Goal: Use online tool/utility: Utilize a website feature to perform a specific function

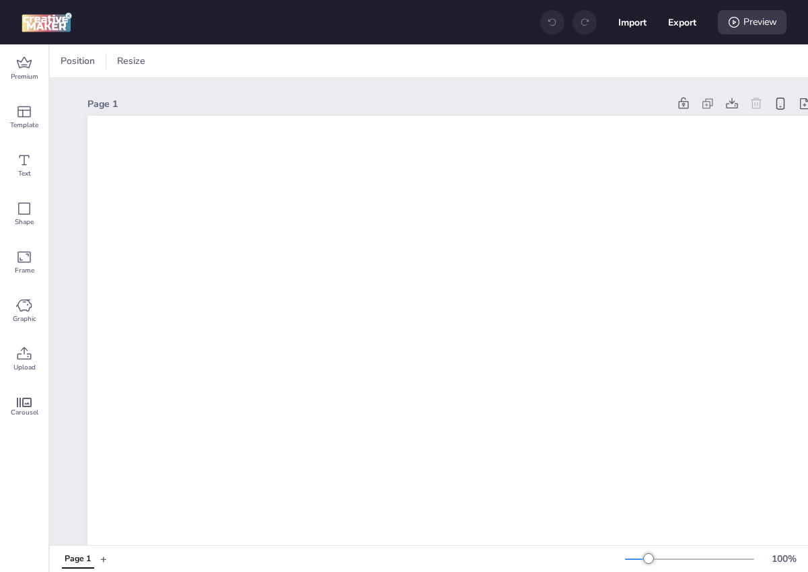
click at [30, 38] on div "Import Export Preview" at bounding box center [404, 22] width 808 height 44
click at [24, 58] on icon at bounding box center [24, 62] width 15 height 11
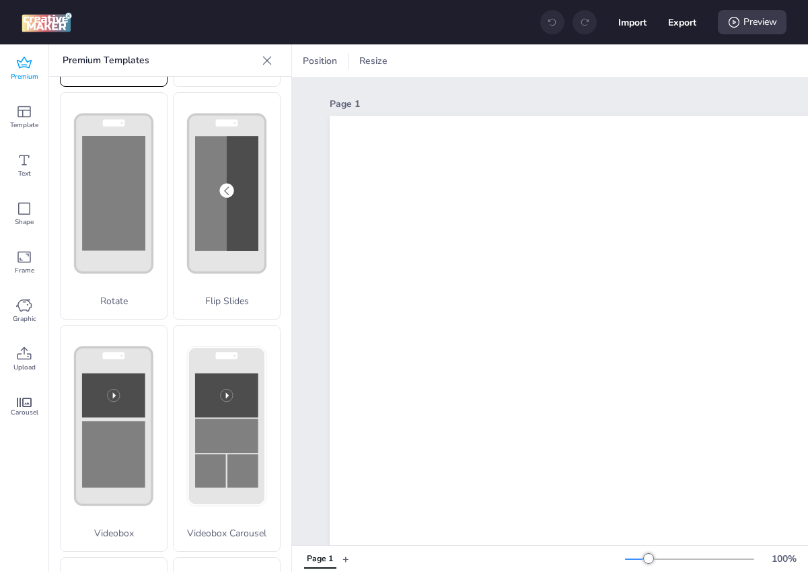
scroll to position [452, 0]
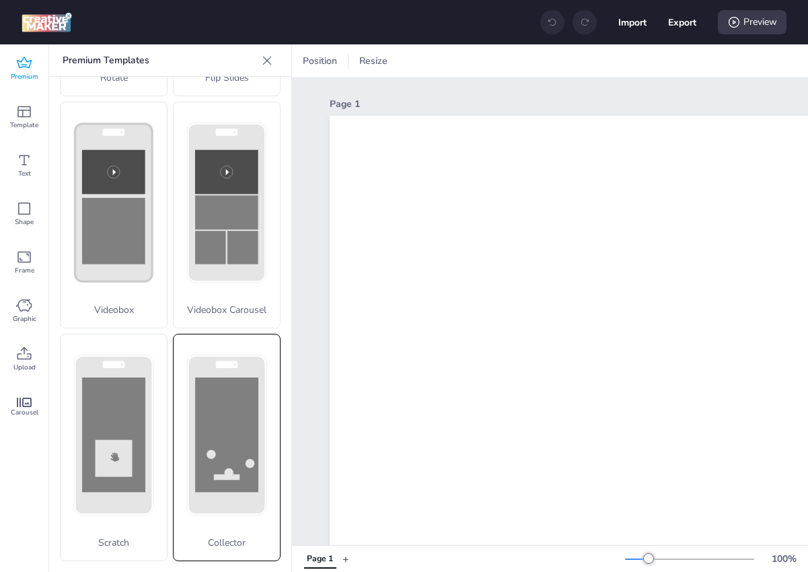
click at [190, 444] on rect at bounding box center [226, 435] width 77 height 158
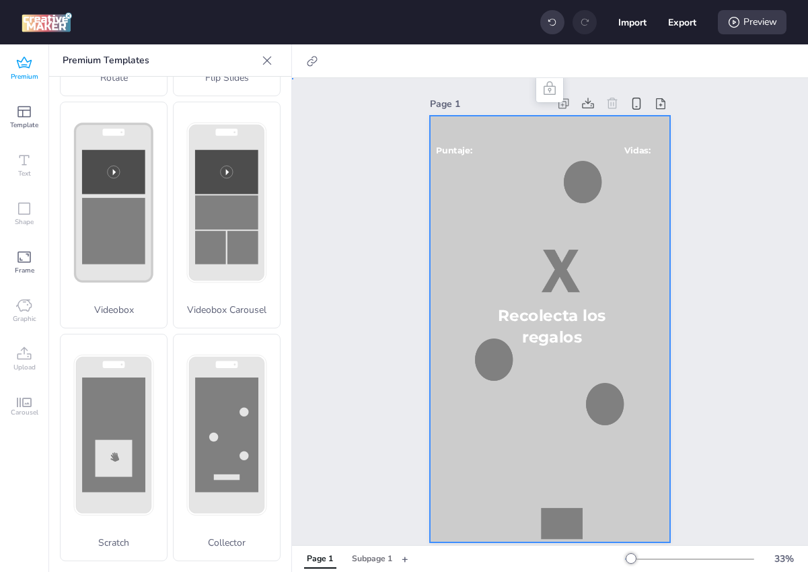
click at [499, 170] on div at bounding box center [550, 329] width 240 height 427
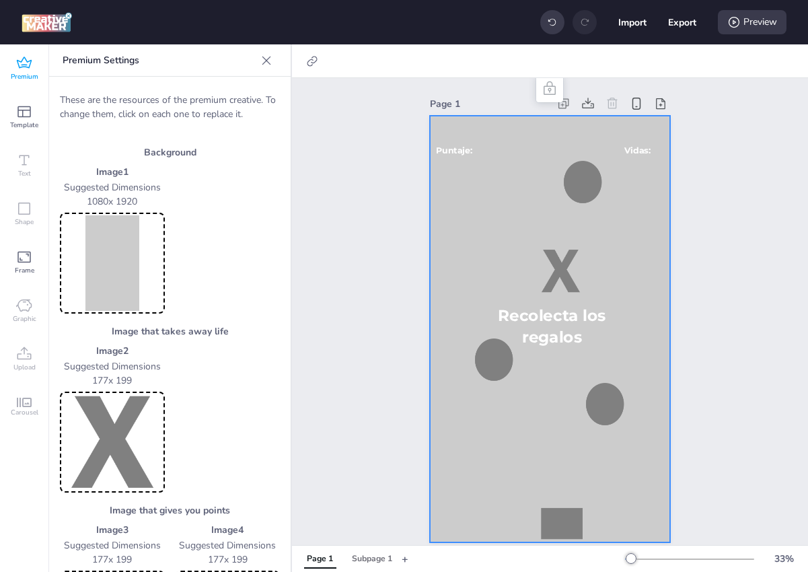
click at [114, 278] on img at bounding box center [113, 263] width 100 height 96
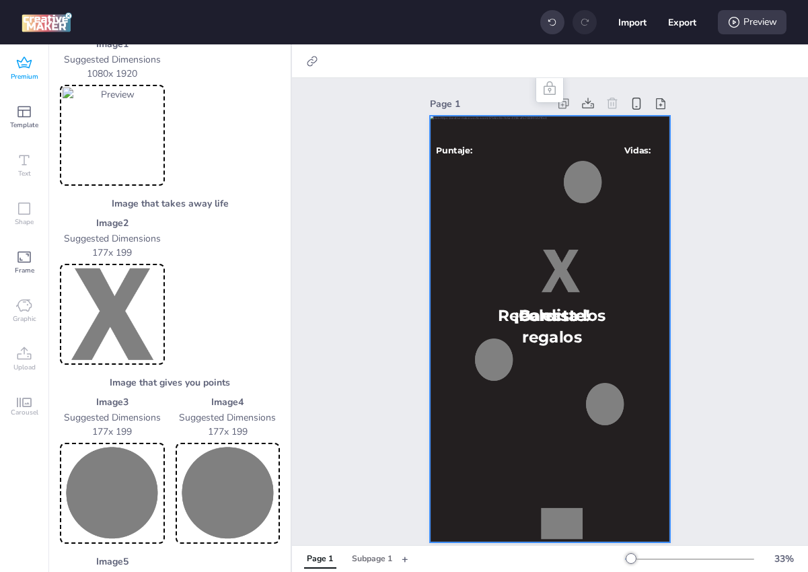
scroll to position [71, 0]
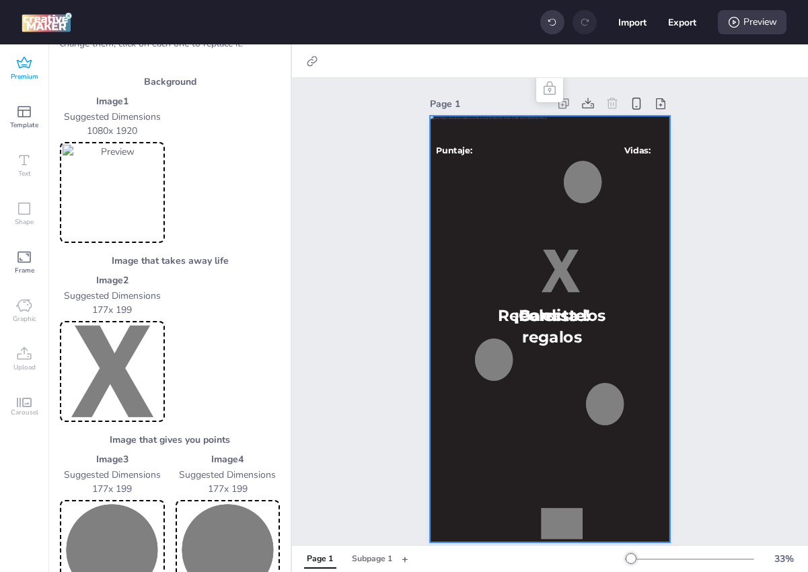
click at [122, 388] on img at bounding box center [113, 372] width 100 height 96
click at [122, 512] on img at bounding box center [113, 551] width 100 height 96
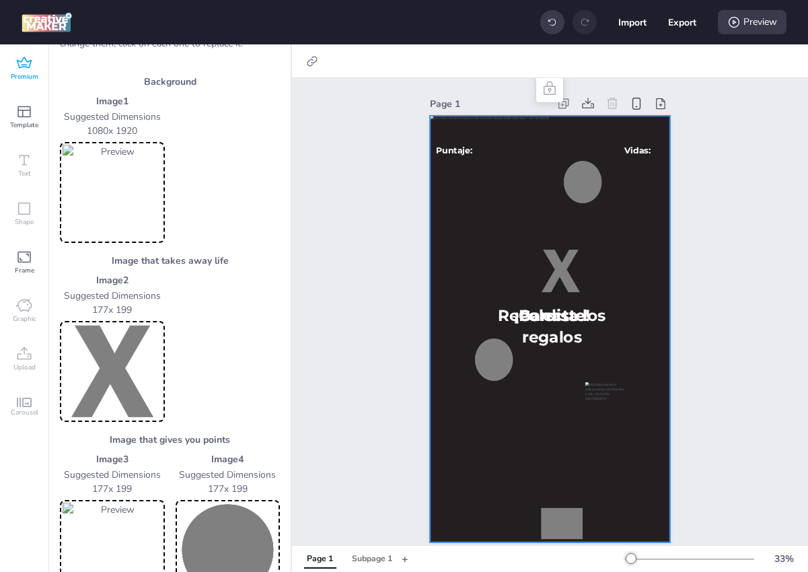
click at [210, 502] on div at bounding box center [228, 550] width 105 height 101
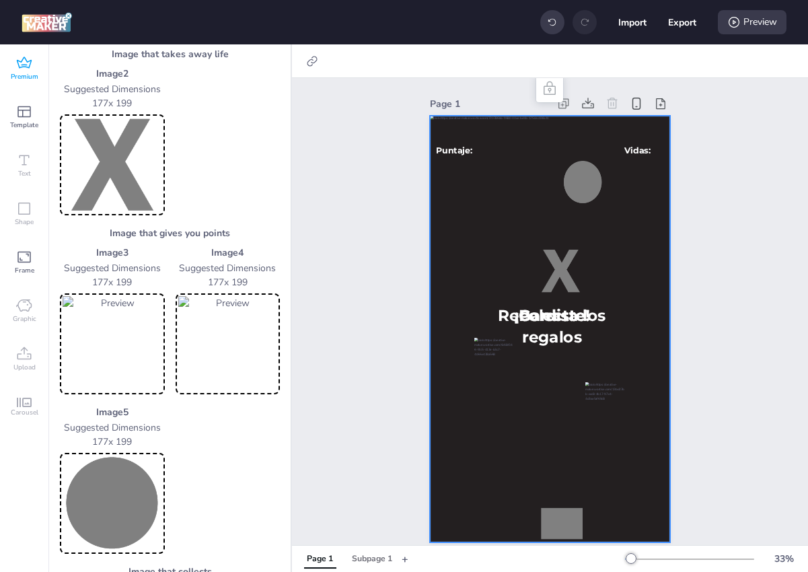
scroll to position [298, 0]
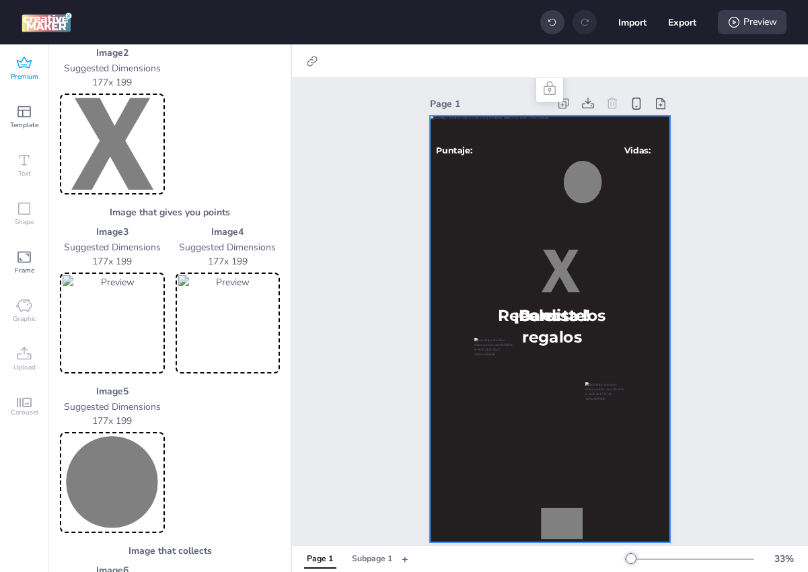
click at [126, 312] on img at bounding box center [113, 323] width 100 height 96
click at [113, 437] on img at bounding box center [113, 483] width 100 height 96
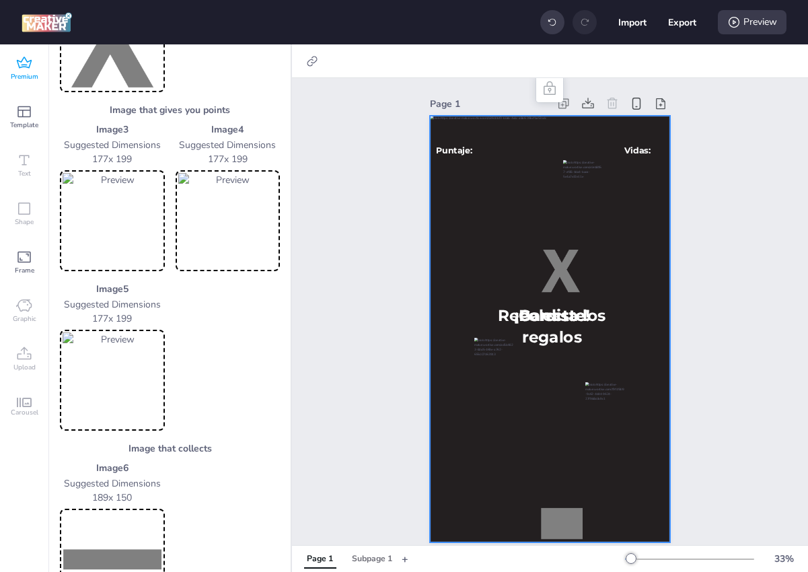
scroll to position [420, 0]
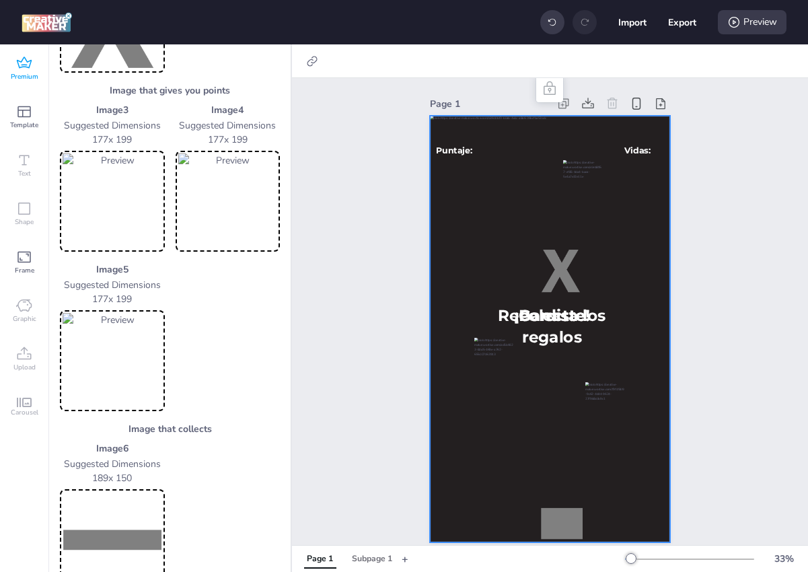
click at [110, 519] on img at bounding box center [113, 540] width 100 height 96
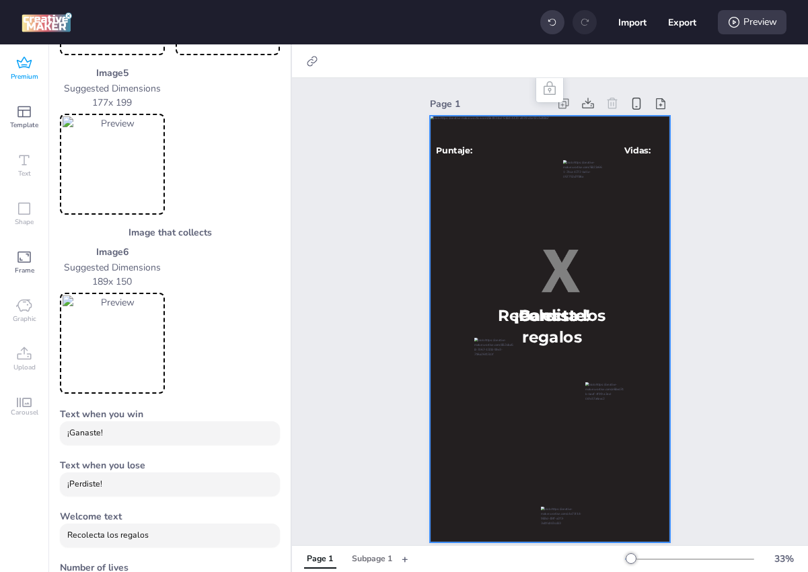
scroll to position [619, 0]
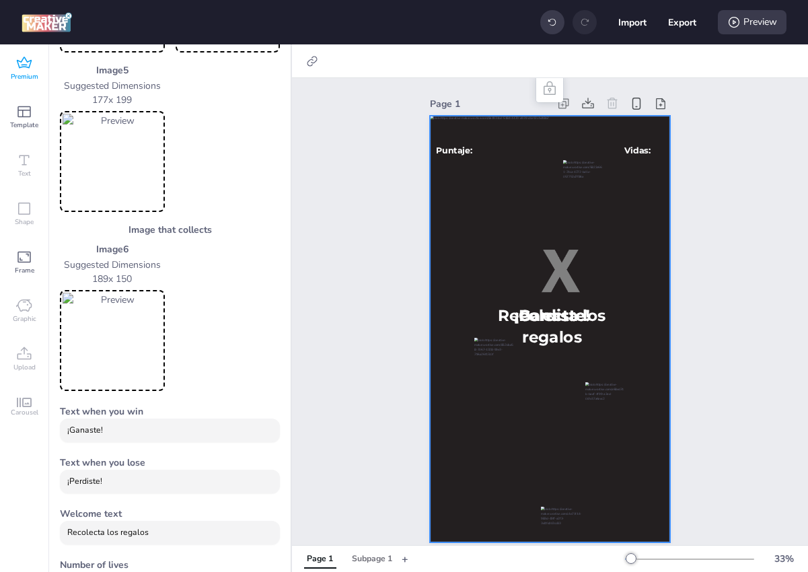
drag, startPoint x: 120, startPoint y: 479, endPoint x: 87, endPoint y: 478, distance: 33.0
click at [87, 478] on input "¡Perdiste!" at bounding box center [170, 482] width 206 height 12
drag, startPoint x: 174, startPoint y: 534, endPoint x: 23, endPoint y: 518, distance: 151.6
click at [23, 518] on div "Premium Template Text Shape Frame Graphic Upload Carousel Premium Templates Dep…" at bounding box center [146, 308] width 292 height 528
type input "Atrapa a la familia de Gumball"
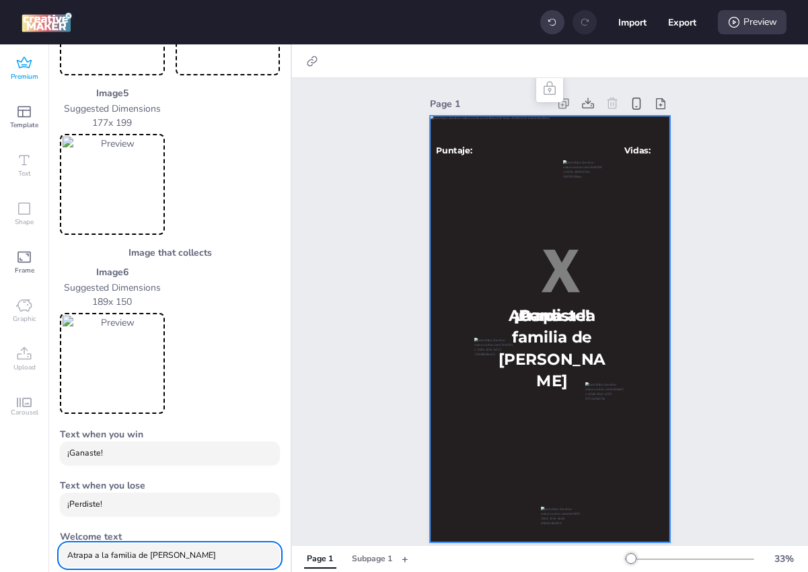
scroll to position [637, 0]
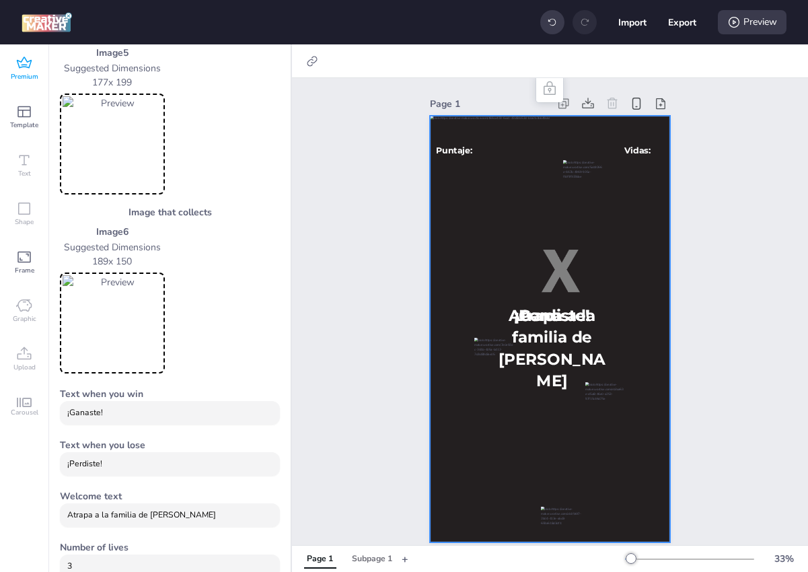
click at [119, 416] on input "¡Ganaste!" at bounding box center [170, 413] width 206 height 12
drag, startPoint x: 119, startPoint y: 416, endPoint x: 30, endPoint y: 404, distance: 89.6
click at [30, 404] on div "Premium Template Text Shape Frame Graphic Upload Carousel Premium Templates Dep…" at bounding box center [146, 308] width 292 height 528
type input "l"
type input "!"
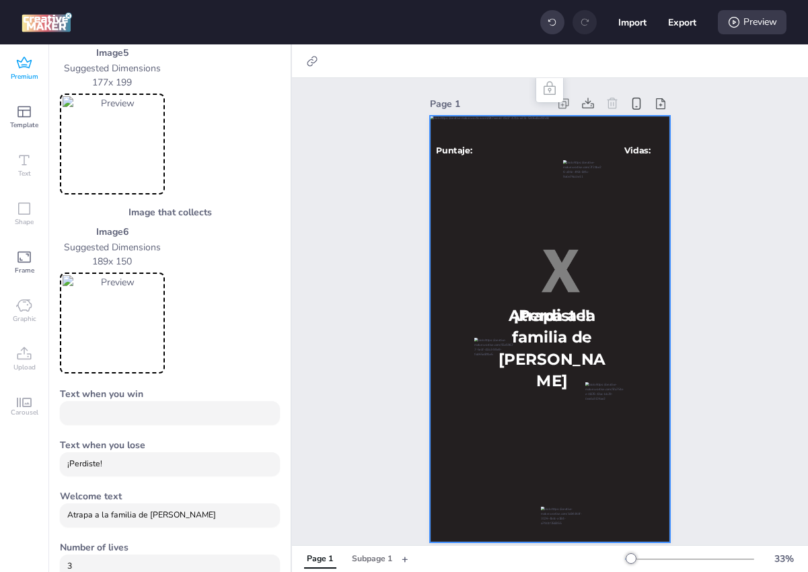
type input "?"
drag, startPoint x: 71, startPoint y: 464, endPoint x: 59, endPoint y: 463, distance: 12.1
click at [59, 464] on div "These are the resources of the premium creative. To change them, click on each …" at bounding box center [170, 94] width 242 height 1308
click at [70, 465] on input "¡Perdiste!" at bounding box center [170, 464] width 206 height 12
drag, startPoint x: 70, startPoint y: 465, endPoint x: 62, endPoint y: 464, distance: 8.1
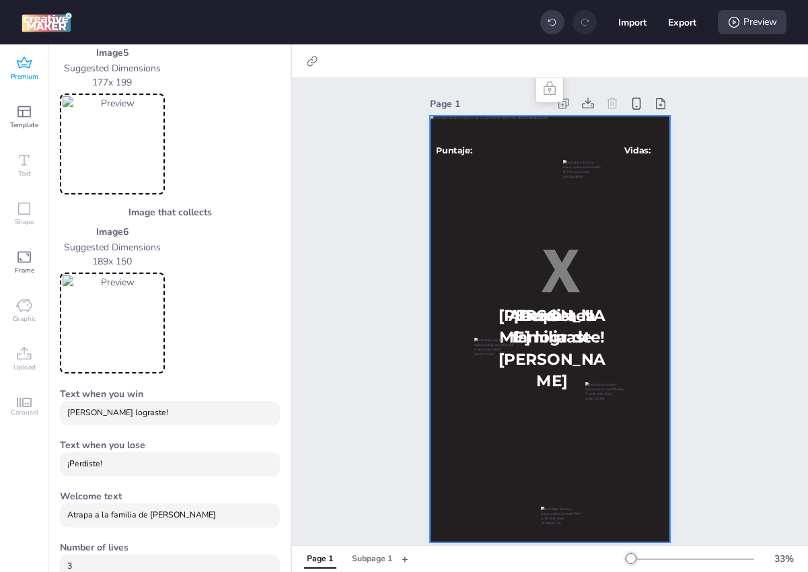
click at [62, 464] on div "¡Perdiste!" at bounding box center [170, 464] width 220 height 24
click at [68, 465] on input "¡Perdiste!" at bounding box center [170, 464] width 206 height 12
drag, startPoint x: 69, startPoint y: 465, endPoint x: 61, endPoint y: 466, distance: 8.2
click at [61, 466] on div "¡Perdiste!" at bounding box center [170, 464] width 220 height 24
click at [66, 421] on div "Lo lograste!" at bounding box center [170, 413] width 220 height 24
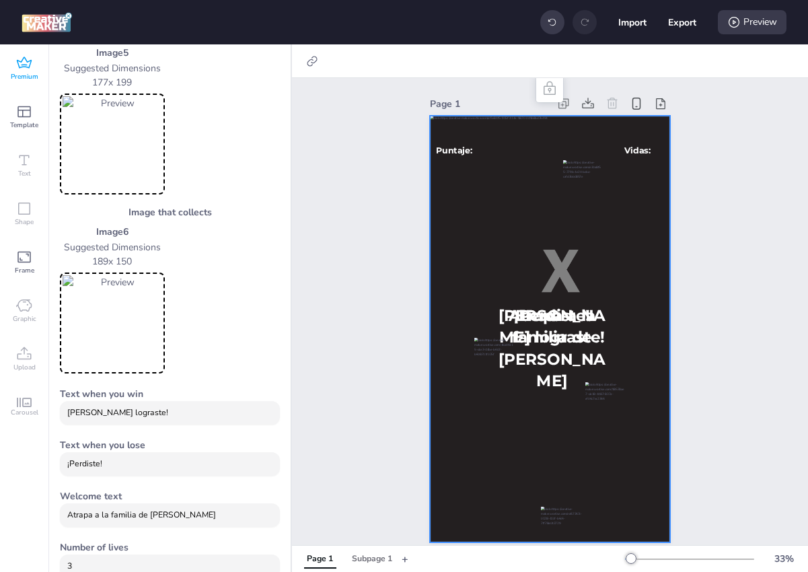
paste input "¡"
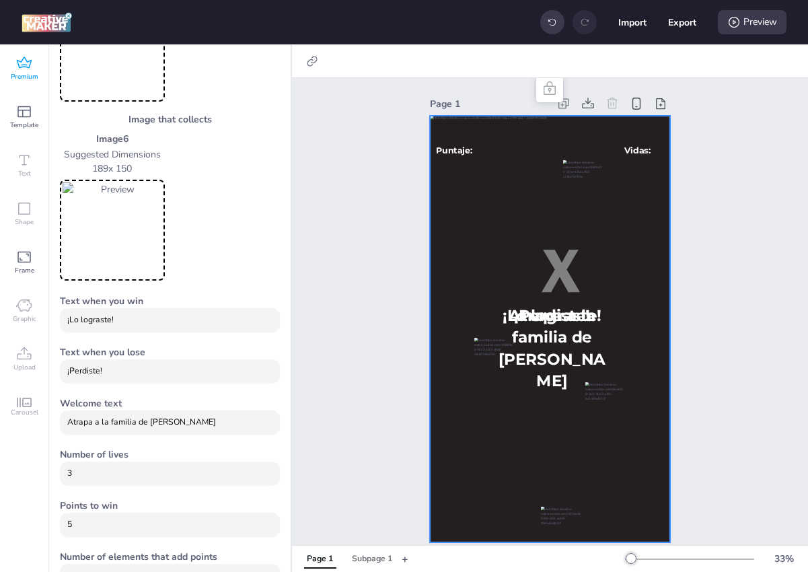
scroll to position [812, 0]
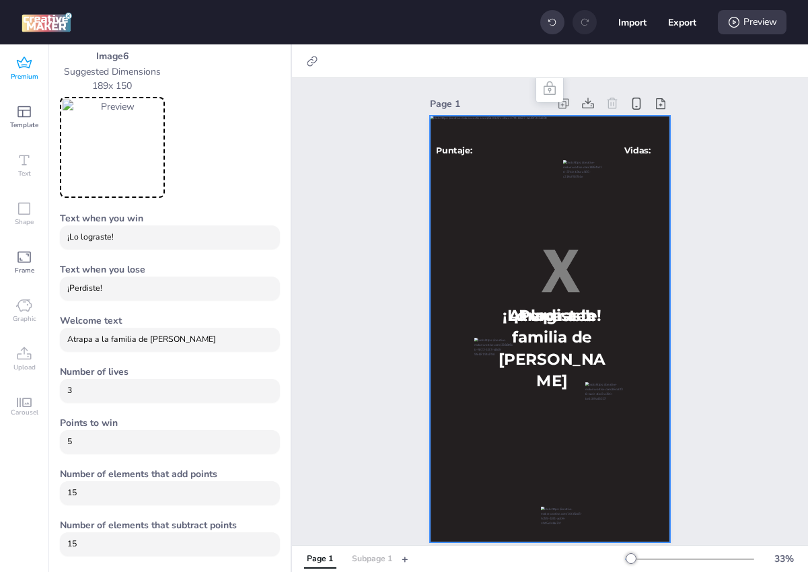
type input "¡Lo lograste!"
click at [356, 556] on div "Subpage 1" at bounding box center [372, 559] width 40 height 12
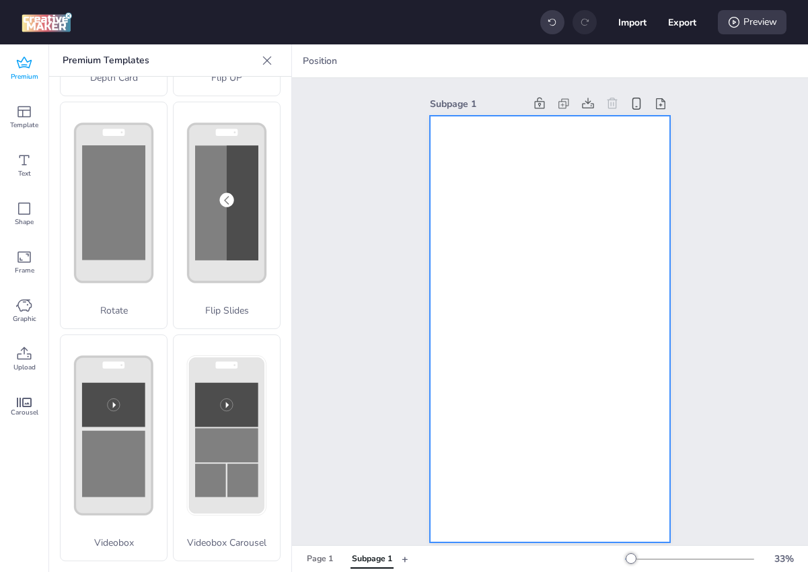
click at [482, 269] on div at bounding box center [550, 329] width 240 height 427
click at [17, 357] on icon at bounding box center [24, 353] width 14 height 13
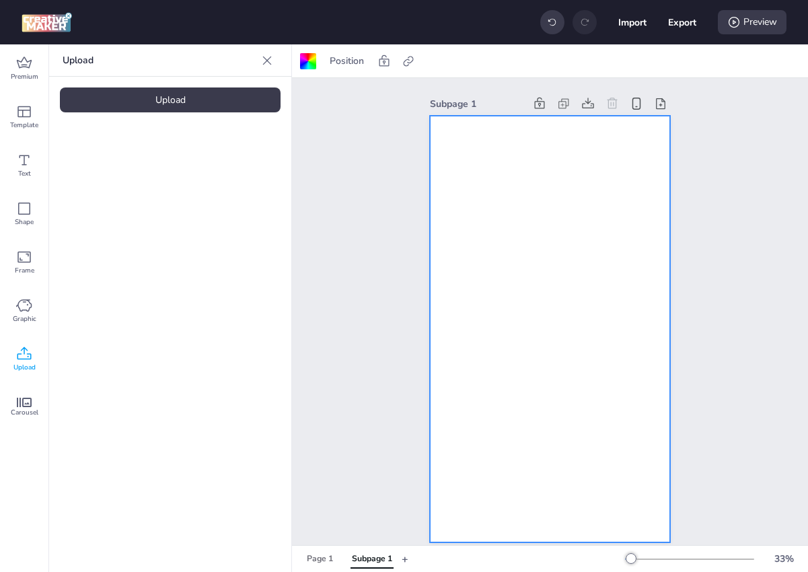
click at [192, 114] on div "Upload Upload" at bounding box center [170, 308] width 242 height 528
click at [201, 96] on div "Upload" at bounding box center [170, 99] width 221 height 25
drag, startPoint x: 115, startPoint y: 168, endPoint x: 520, endPoint y: 239, distance: 411.4
click at [520, 239] on div "Premium Template Text Shape Frame Graphic Upload Carousel Upload Upload Positio…" at bounding box center [404, 308] width 808 height 528
click at [109, 181] on img at bounding box center [114, 188] width 82 height 14
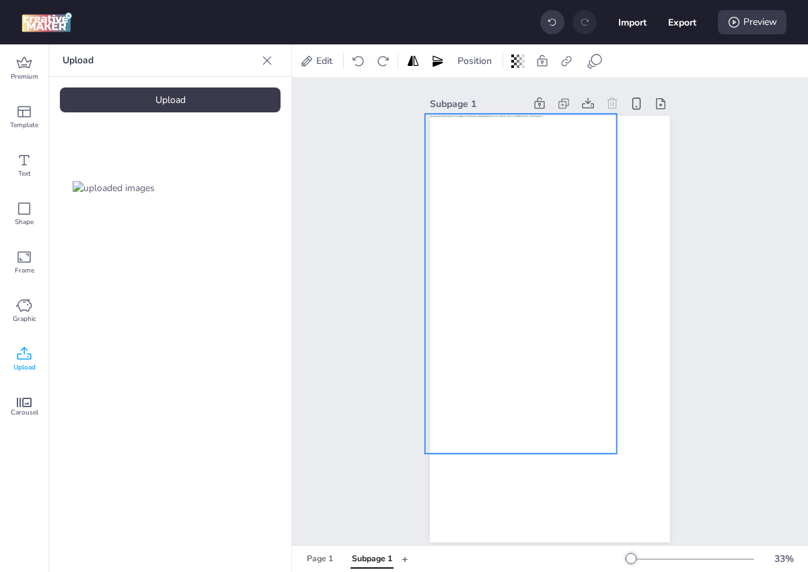
drag, startPoint x: 524, startPoint y: 267, endPoint x: 495, endPoint y: 221, distance: 53.6
click at [495, 221] on div at bounding box center [521, 284] width 192 height 340
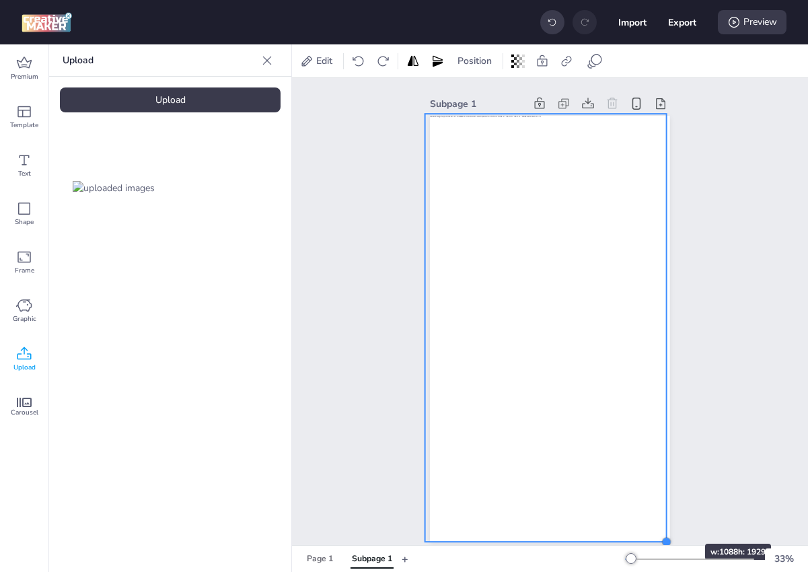
drag, startPoint x: 615, startPoint y: 456, endPoint x: 665, endPoint y: 520, distance: 81.0
click at [665, 520] on div at bounding box center [550, 329] width 240 height 427
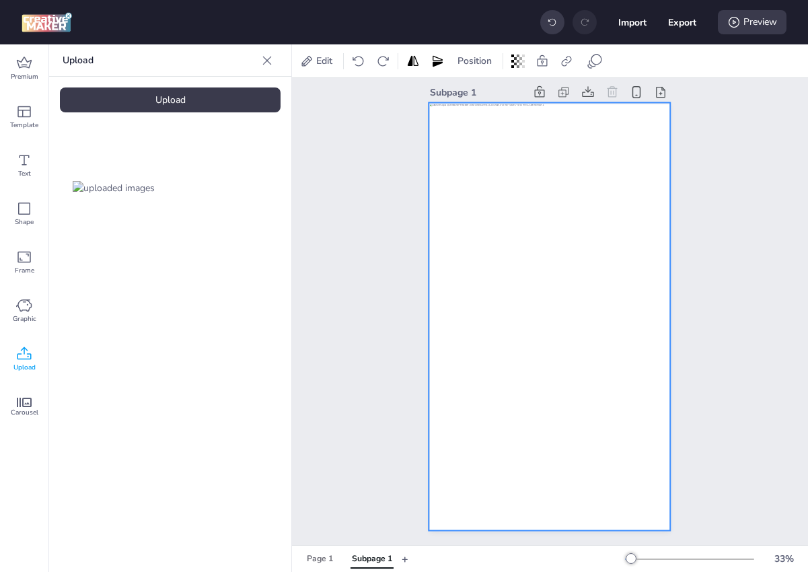
scroll to position [13, 0]
click at [747, 18] on div "Preview" at bounding box center [752, 22] width 69 height 24
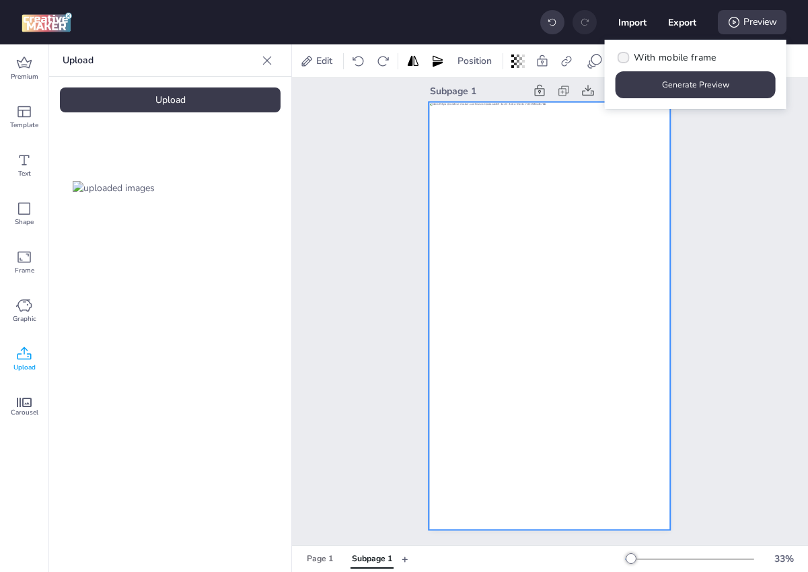
click at [685, 55] on span "With mobile frame" at bounding box center [675, 57] width 82 height 14
click at [626, 59] on input "With mobile frame" at bounding box center [621, 63] width 9 height 9
checkbox input "true"
click at [676, 81] on button "Generate Preview" at bounding box center [696, 84] width 160 height 27
click at [13, 68] on div "Premium" at bounding box center [24, 68] width 48 height 48
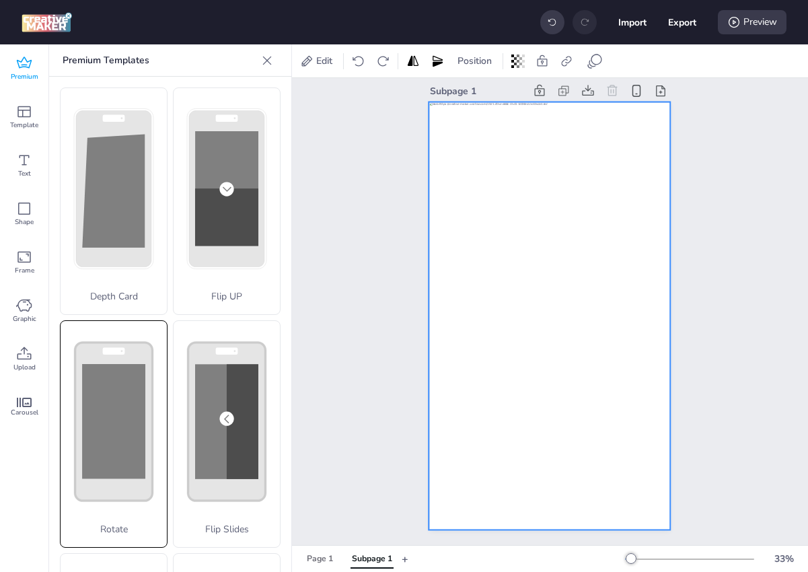
click at [122, 364] on rect at bounding box center [113, 421] width 63 height 114
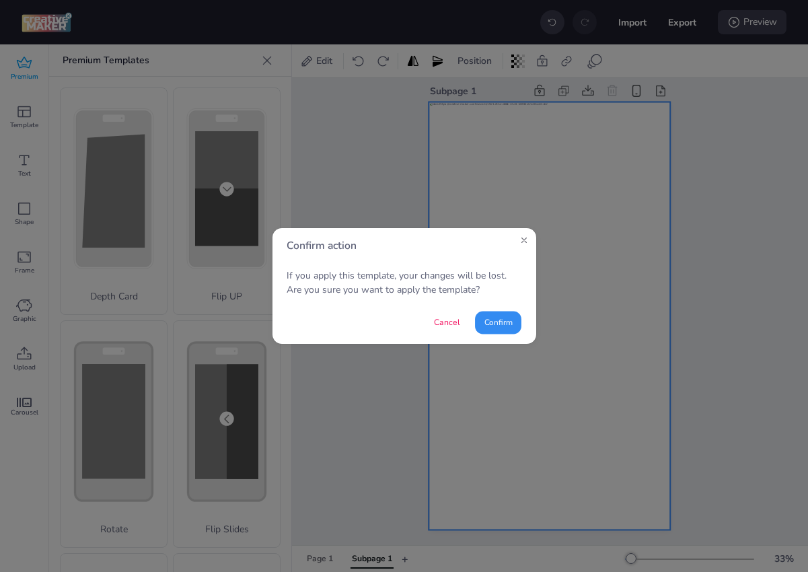
click at [491, 324] on button "Confirm" at bounding box center [498, 322] width 46 height 23
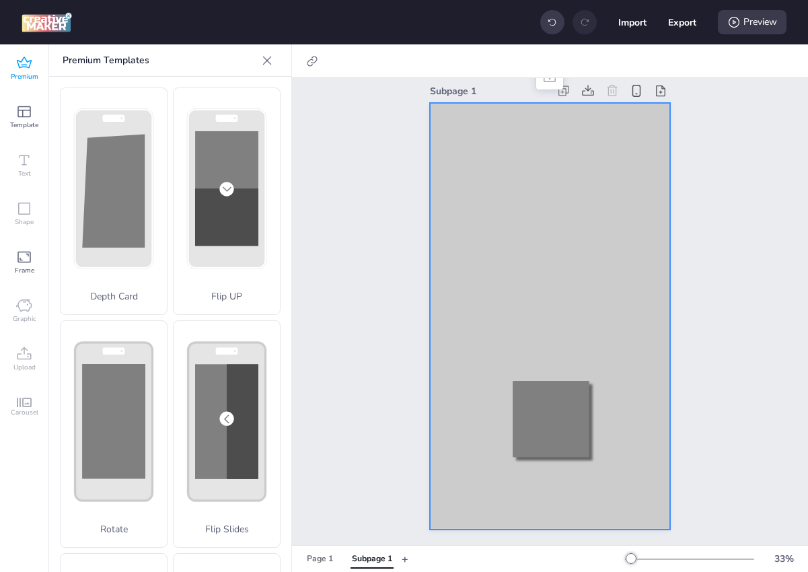
click at [525, 175] on div at bounding box center [550, 316] width 240 height 427
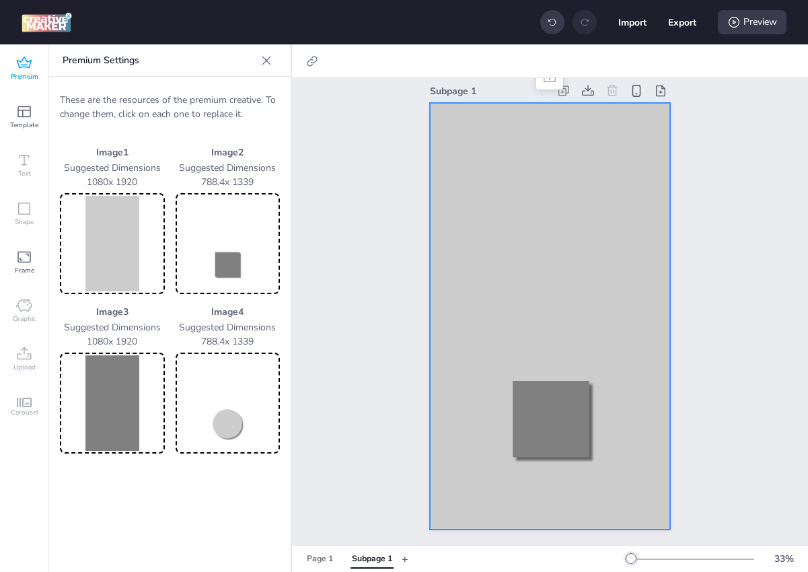
click at [525, 175] on div at bounding box center [550, 316] width 240 height 427
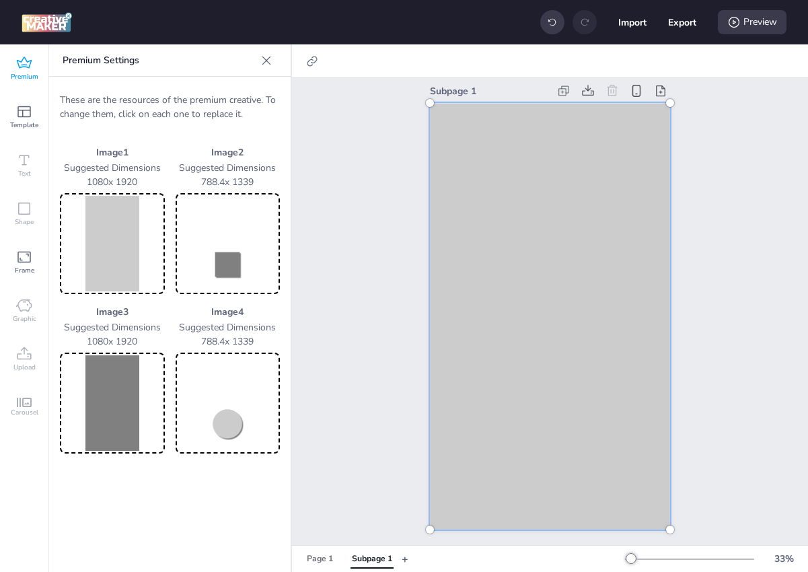
click at [129, 232] on img at bounding box center [113, 244] width 100 height 96
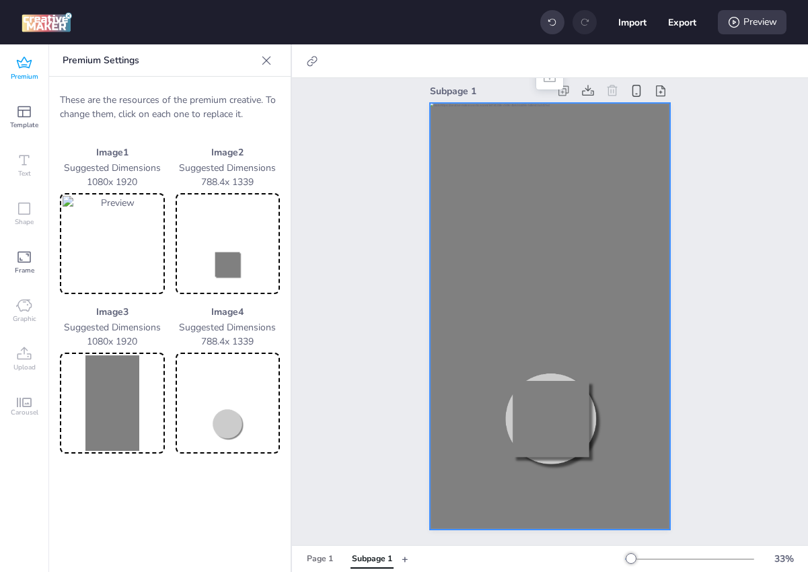
click at [133, 228] on img at bounding box center [113, 244] width 100 height 96
click at [220, 271] on img at bounding box center [228, 244] width 100 height 96
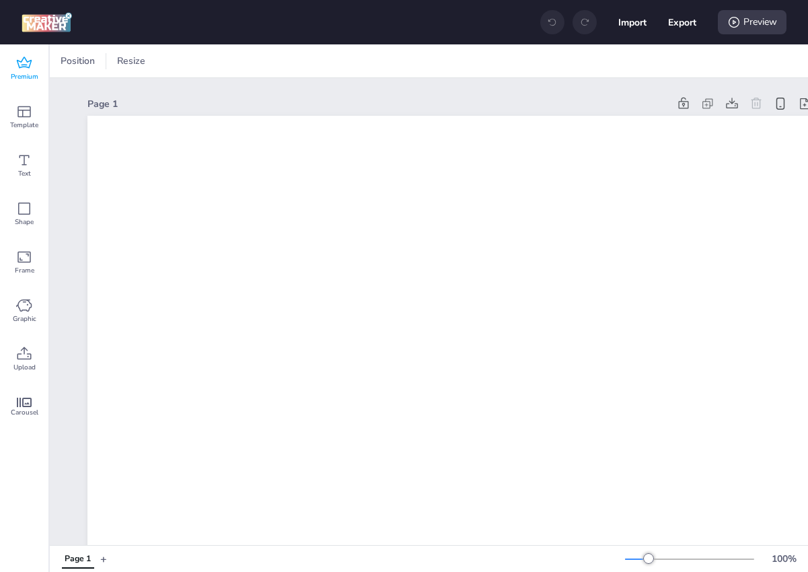
click at [33, 71] on span "Premium" at bounding box center [25, 76] width 28 height 11
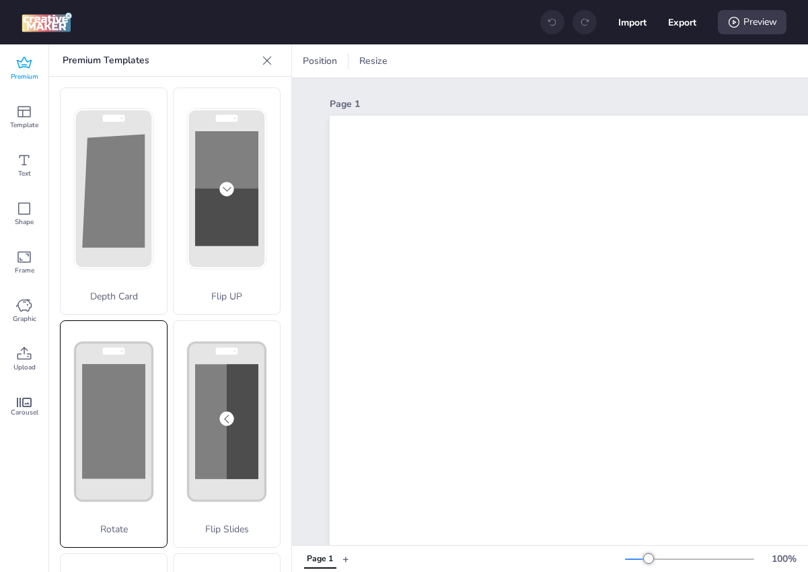
click at [131, 380] on rect at bounding box center [113, 421] width 63 height 114
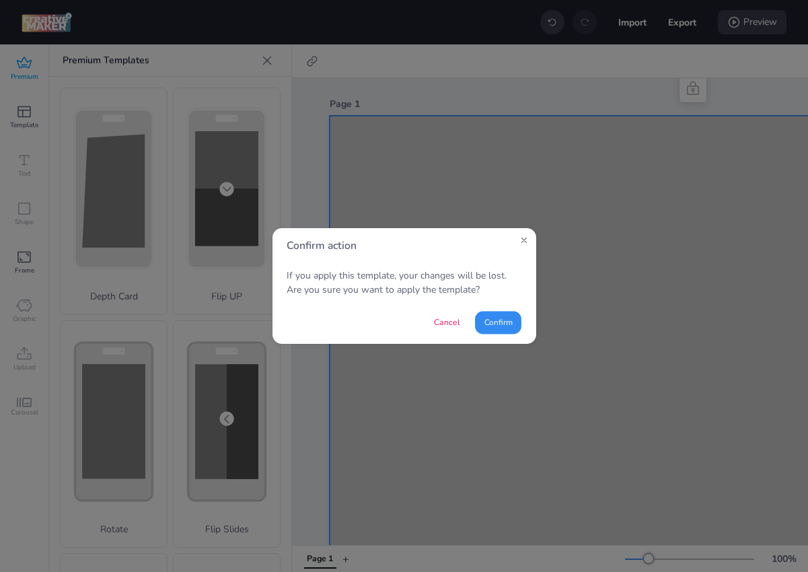
click at [493, 322] on button "Confirm" at bounding box center [498, 322] width 46 height 23
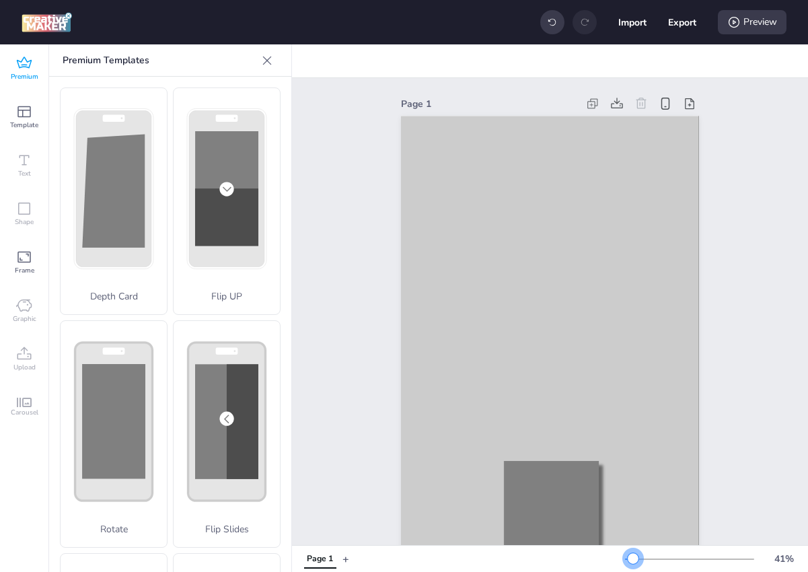
click at [633, 563] on div at bounding box center [689, 559] width 129 height 11
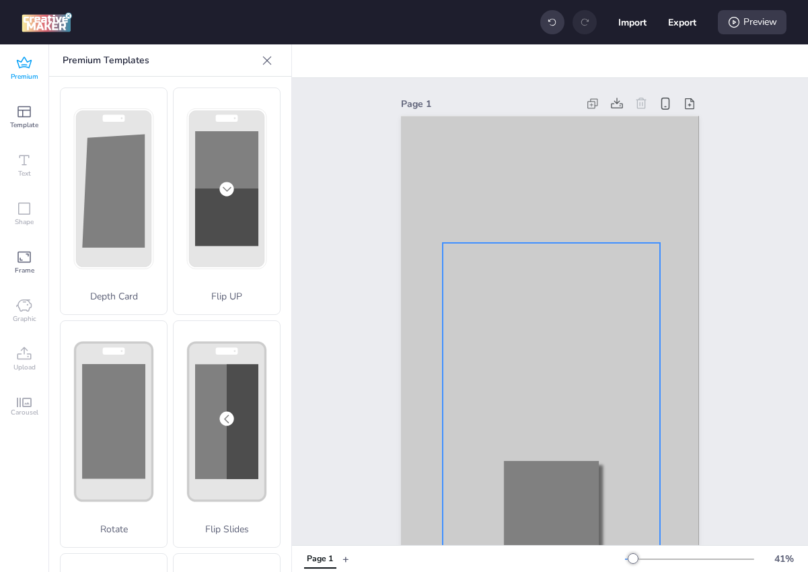
click at [573, 351] on div at bounding box center [551, 427] width 217 height 369
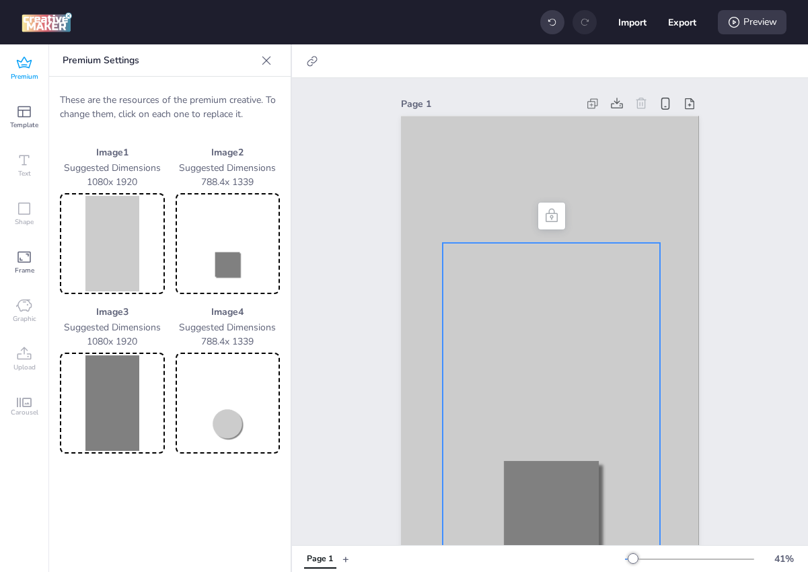
click at [240, 254] on img at bounding box center [228, 244] width 100 height 96
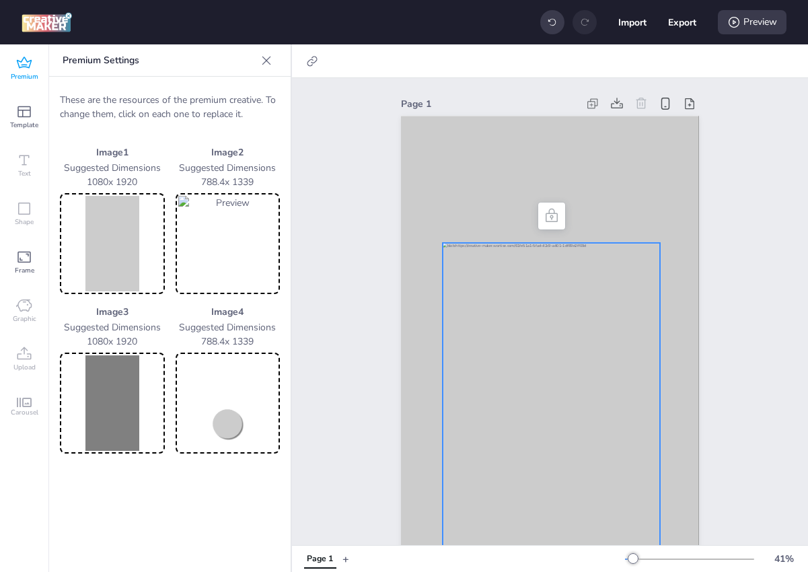
click at [129, 243] on img at bounding box center [113, 244] width 100 height 96
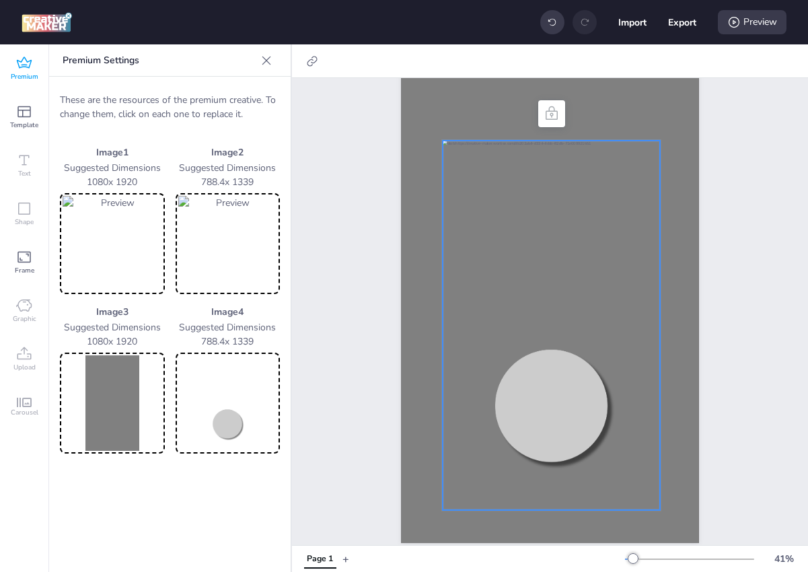
scroll to position [116, 0]
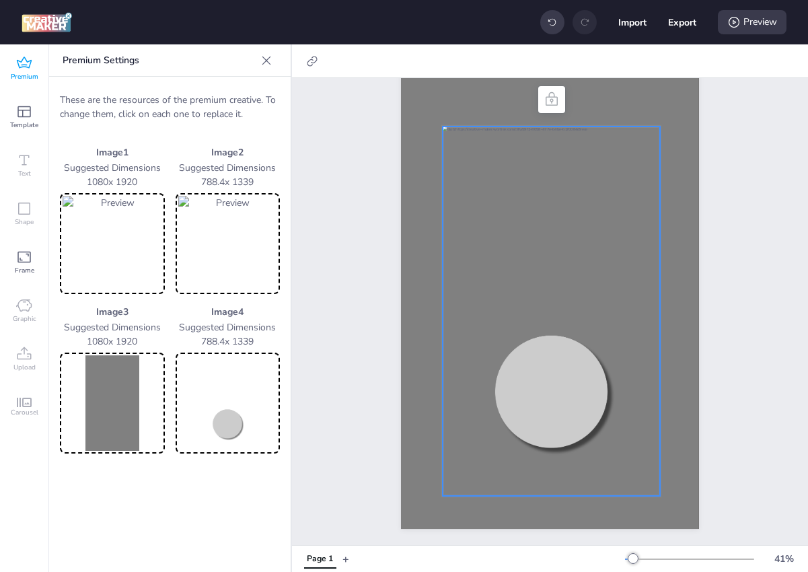
click at [209, 212] on img at bounding box center [228, 244] width 100 height 96
click at [135, 373] on img at bounding box center [113, 403] width 100 height 96
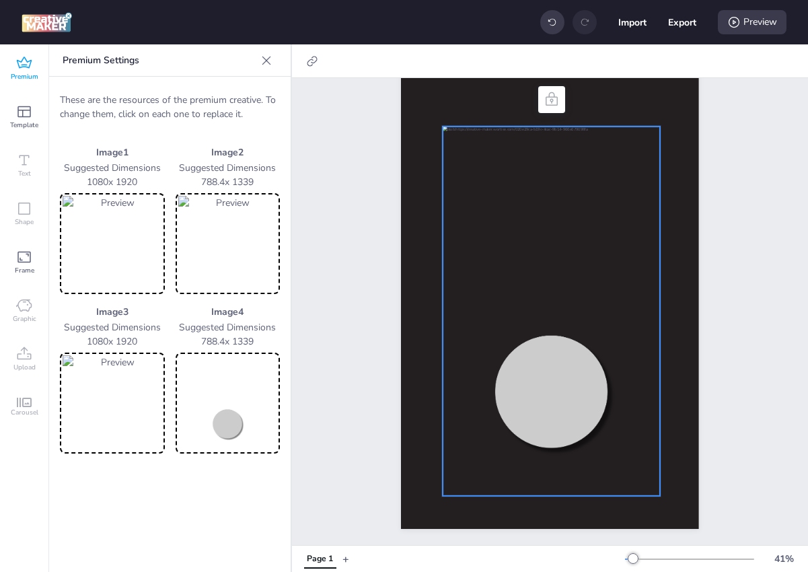
click at [212, 390] on img at bounding box center [228, 403] width 100 height 96
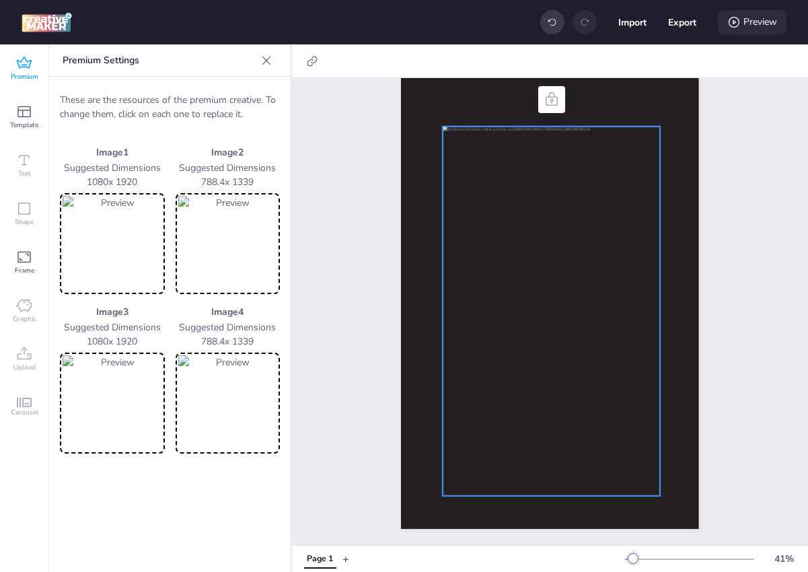
click at [767, 26] on div "Preview" at bounding box center [752, 22] width 69 height 24
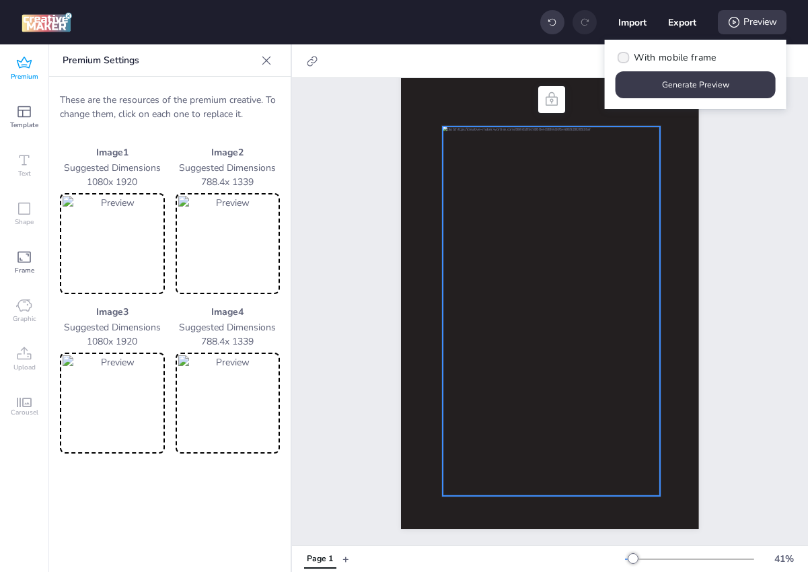
click at [683, 52] on span "With mobile frame" at bounding box center [675, 57] width 82 height 14
click at [626, 59] on input "With mobile frame" at bounding box center [621, 63] width 9 height 9
checkbox input "true"
click at [679, 79] on button "Generate Preview" at bounding box center [696, 85] width 155 height 26
click at [215, 398] on img at bounding box center [228, 403] width 100 height 96
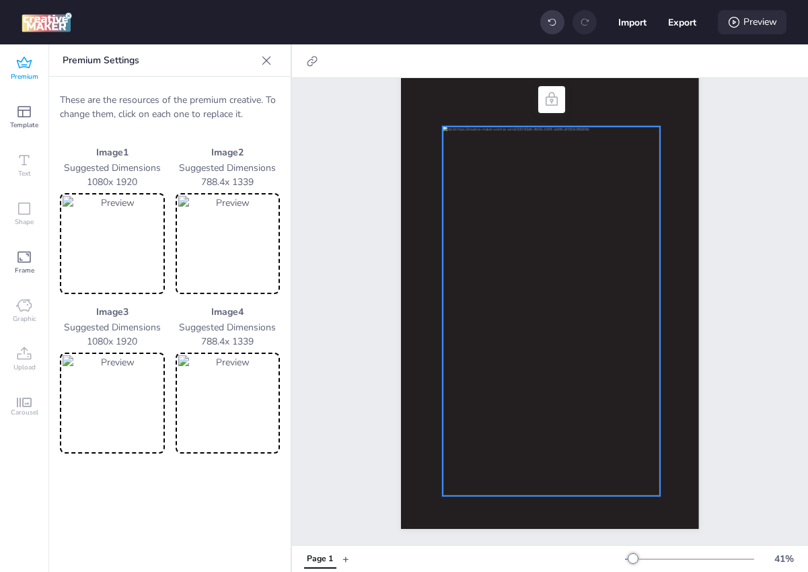
click at [748, 28] on div "Preview" at bounding box center [752, 22] width 69 height 24
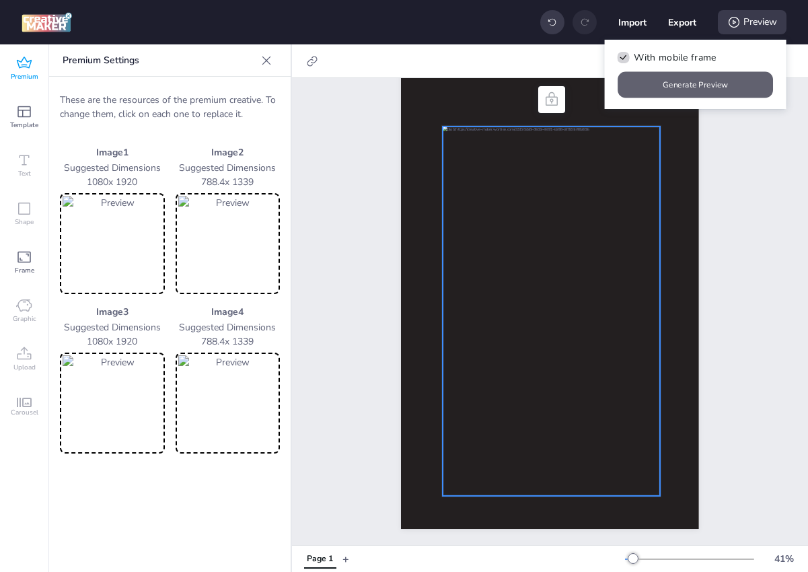
click at [709, 74] on button "Generate Preview" at bounding box center [696, 85] width 155 height 26
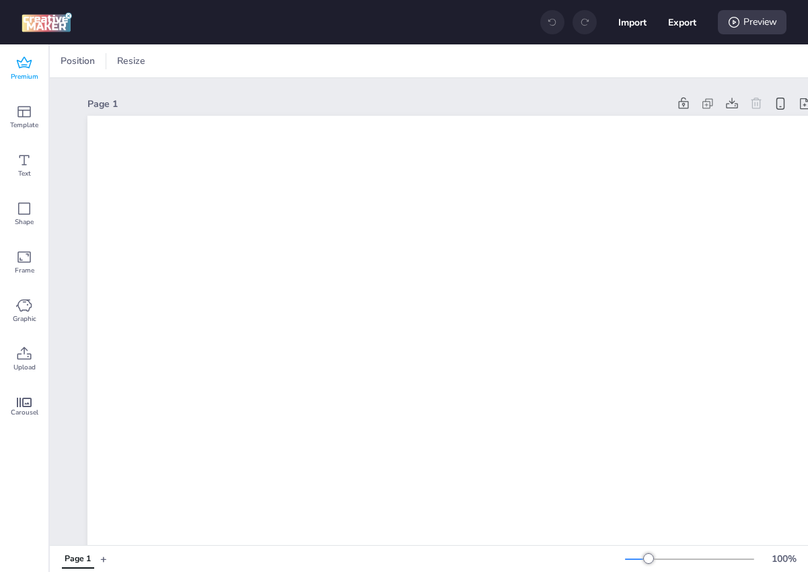
click at [26, 65] on icon at bounding box center [24, 62] width 15 height 11
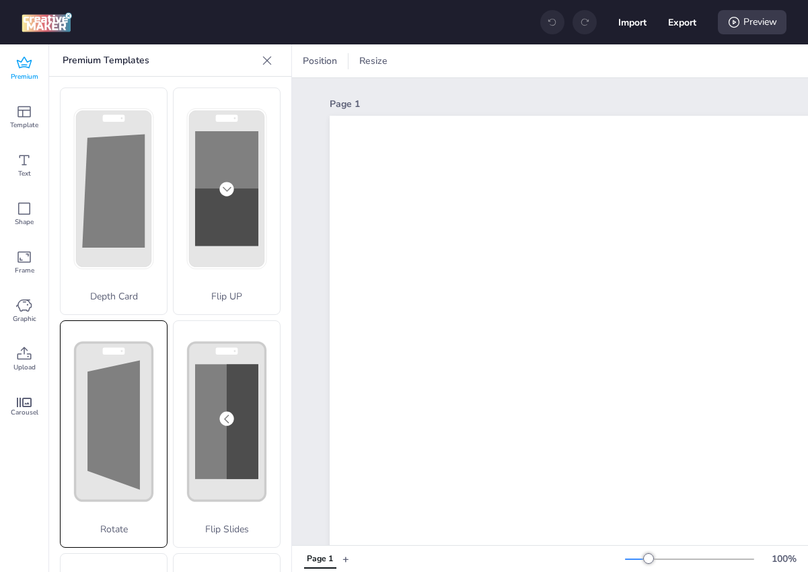
click at [136, 448] on polygon at bounding box center [113, 424] width 52 height 129
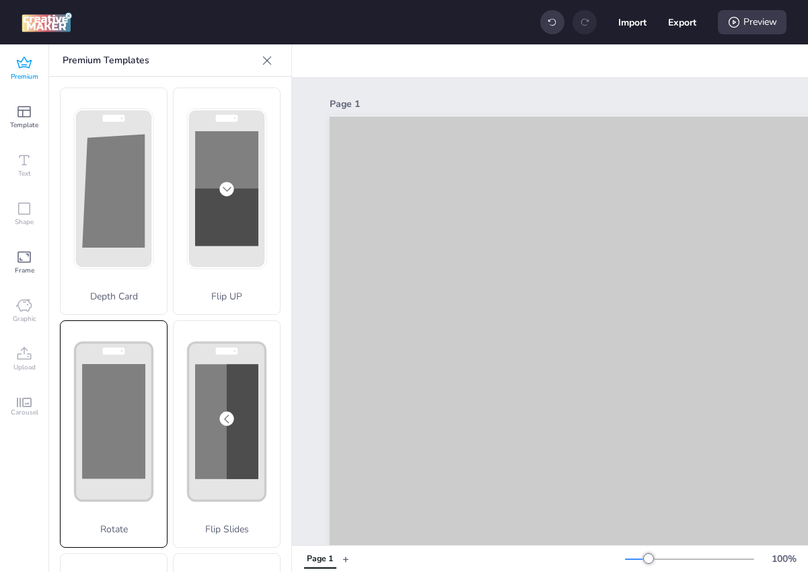
click at [151, 416] on icon at bounding box center [113, 421] width 79 height 160
click at [618, 407] on div "Confirm action If you apply this template, your changes will be lost. Are you s…" at bounding box center [404, 286] width 808 height 572
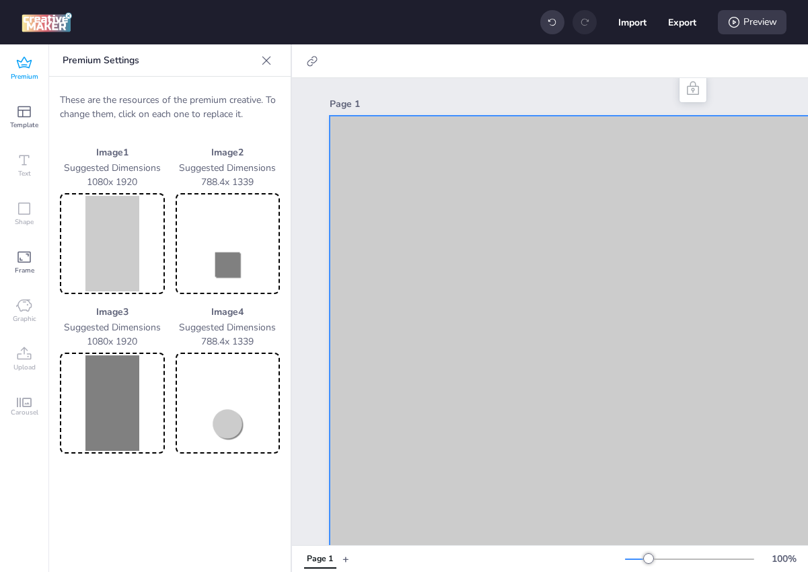
click at [238, 262] on img at bounding box center [228, 244] width 100 height 96
click at [640, 562] on div at bounding box center [689, 559] width 129 height 11
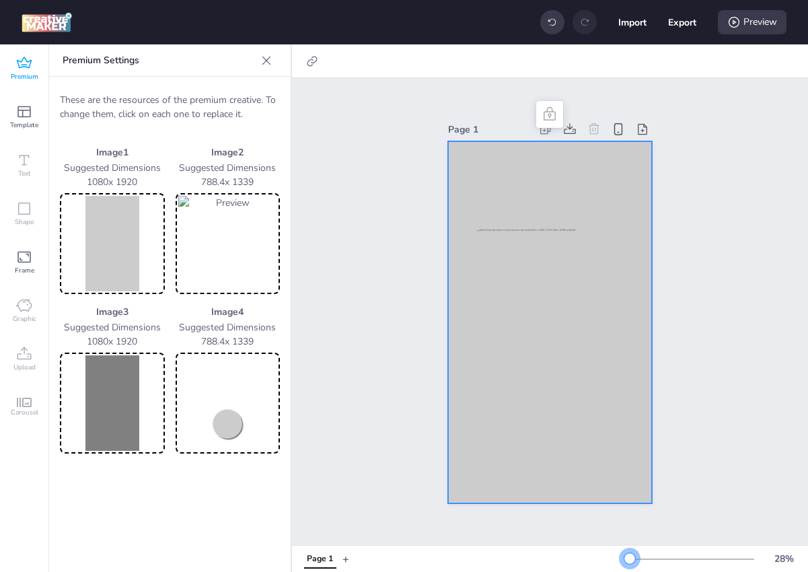
drag, startPoint x: 640, startPoint y: 562, endPoint x: 630, endPoint y: 564, distance: 10.3
click at [630, 564] on div "28 %" at bounding box center [714, 560] width 178 height 22
click at [238, 248] on img at bounding box center [228, 244] width 100 height 96
click at [217, 214] on img at bounding box center [228, 244] width 100 height 96
click at [168, 389] on div "Image 1 Suggested Dimensions 1080 x 1920 Image 2 Suggested Dimensions 788.4 x 1…" at bounding box center [170, 299] width 220 height 308
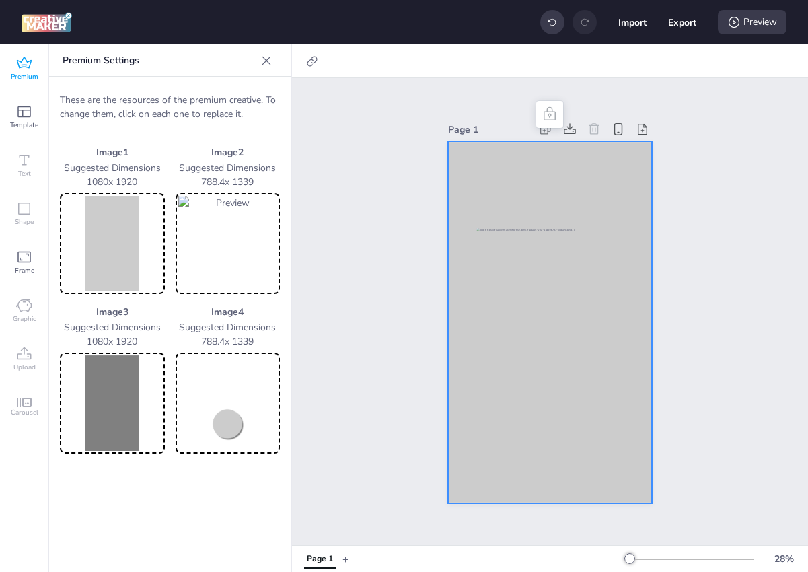
click at [199, 388] on img at bounding box center [228, 403] width 100 height 96
click at [143, 203] on img at bounding box center [113, 244] width 100 height 96
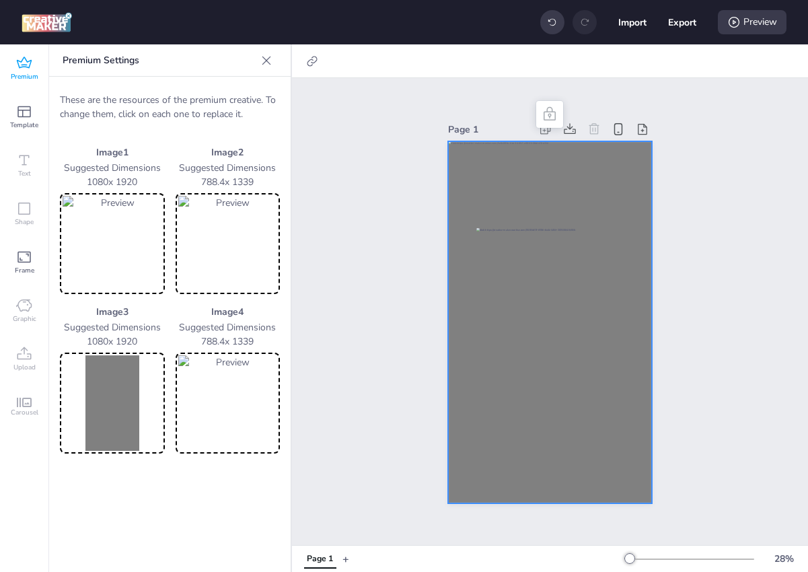
click at [125, 423] on img at bounding box center [113, 403] width 100 height 96
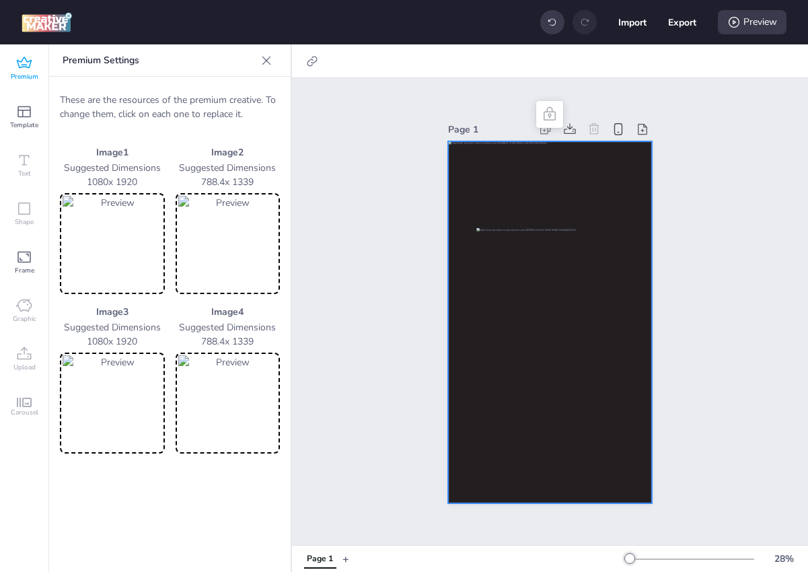
click at [216, 224] on img at bounding box center [228, 244] width 100 height 96
click at [220, 227] on img at bounding box center [228, 244] width 100 height 96
click at [748, 25] on div "Preview" at bounding box center [752, 22] width 69 height 24
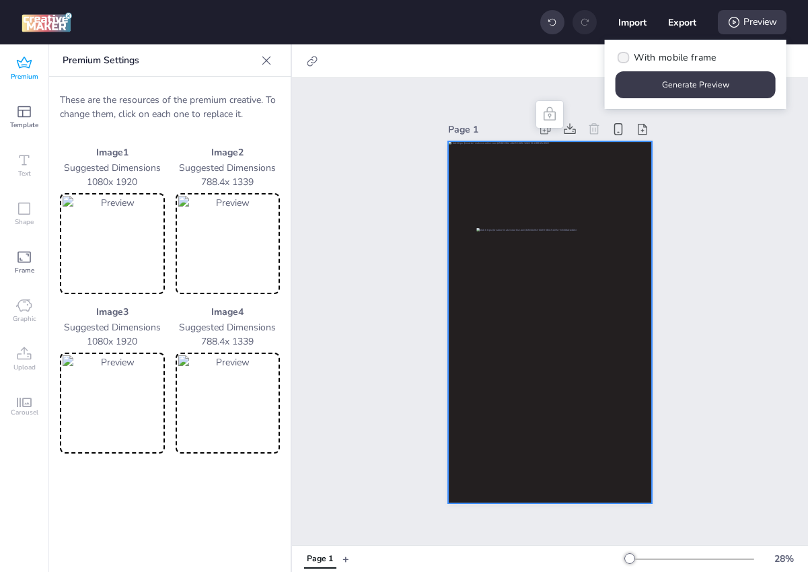
click at [686, 59] on span "With mobile frame" at bounding box center [675, 57] width 82 height 14
click at [626, 59] on input "With mobile frame" at bounding box center [621, 63] width 9 height 9
checkbox input "true"
click at [680, 80] on button "Generate Preview" at bounding box center [696, 85] width 155 height 26
